Goal: Navigation & Orientation: Find specific page/section

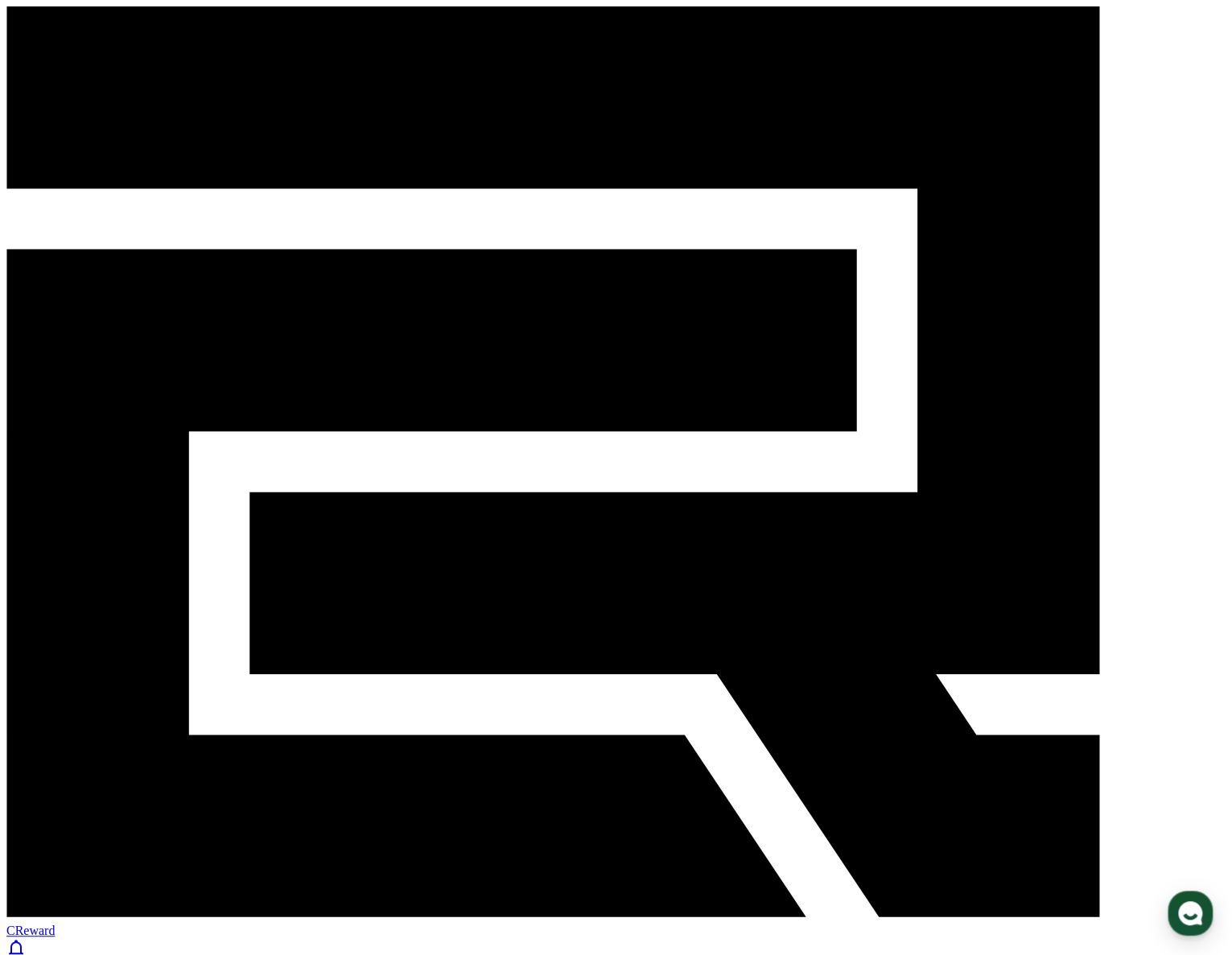
click at [23, 939] on icon at bounding box center [16, 948] width 15 height 17
